Goal: Navigation & Orientation: Understand site structure

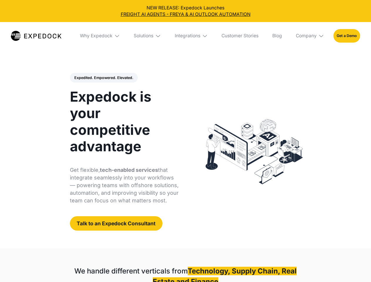
select select
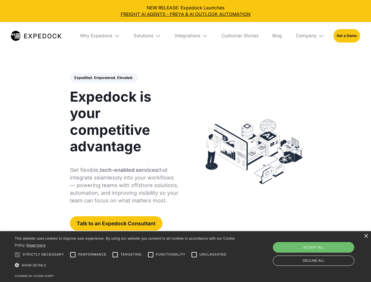
click at [185, 36] on div "Integrations" at bounding box center [188, 36] width 26 height 6
click at [100, 36] on div "Why Expedock" at bounding box center [96, 36] width 33 height 6
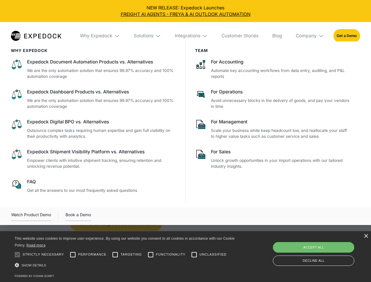
click at [148, 36] on div "Solutions" at bounding box center [144, 36] width 20 height 6
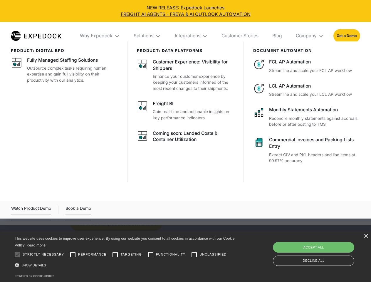
click at [192, 36] on div "Integrations" at bounding box center [188, 36] width 26 height 6
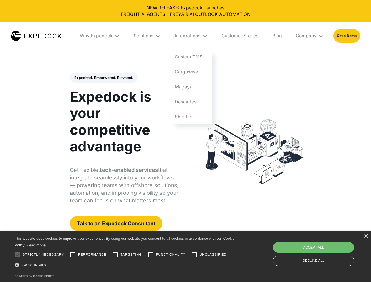
click at [310, 36] on div "Company" at bounding box center [306, 36] width 21 height 6
click at [103, 78] on div "Expedited. Empowered. Elevated. Automate Freight Document Extraction at 99.97% …" at bounding box center [124, 152] width 109 height 158
click at [17, 255] on div at bounding box center [17, 255] width 12 height 12
click at [73, 255] on input "Performance" at bounding box center [73, 255] width 12 height 12
checkbox input "true"
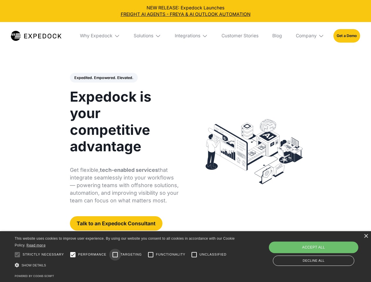
click at [115, 255] on input "Targeting" at bounding box center [115, 255] width 12 height 12
checkbox input "true"
click at [151, 255] on input "Functionality" at bounding box center [151, 255] width 12 height 12
checkbox input "true"
